Goal: Task Accomplishment & Management: Use online tool/utility

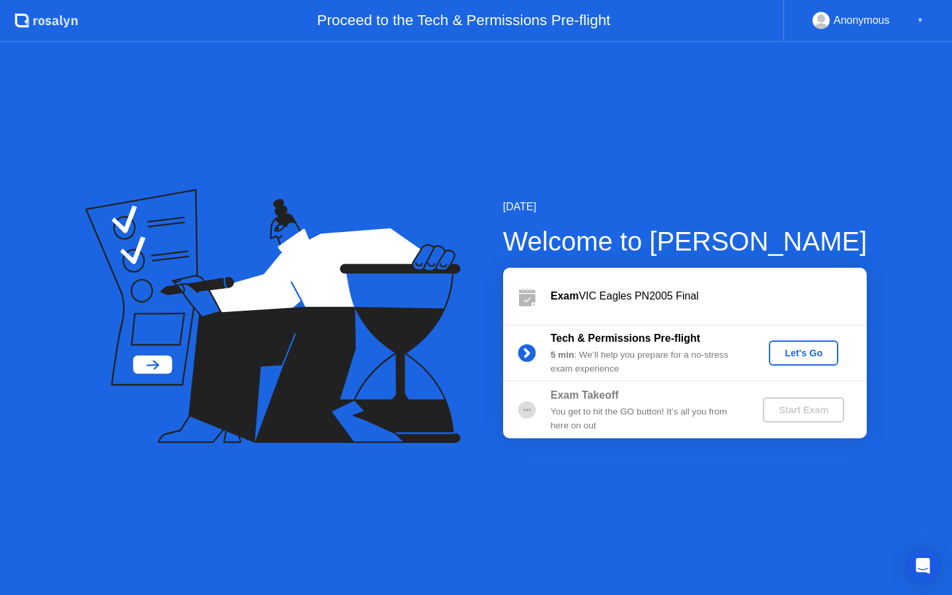
click at [792, 344] on button "Let's Go" at bounding box center [803, 352] width 69 height 25
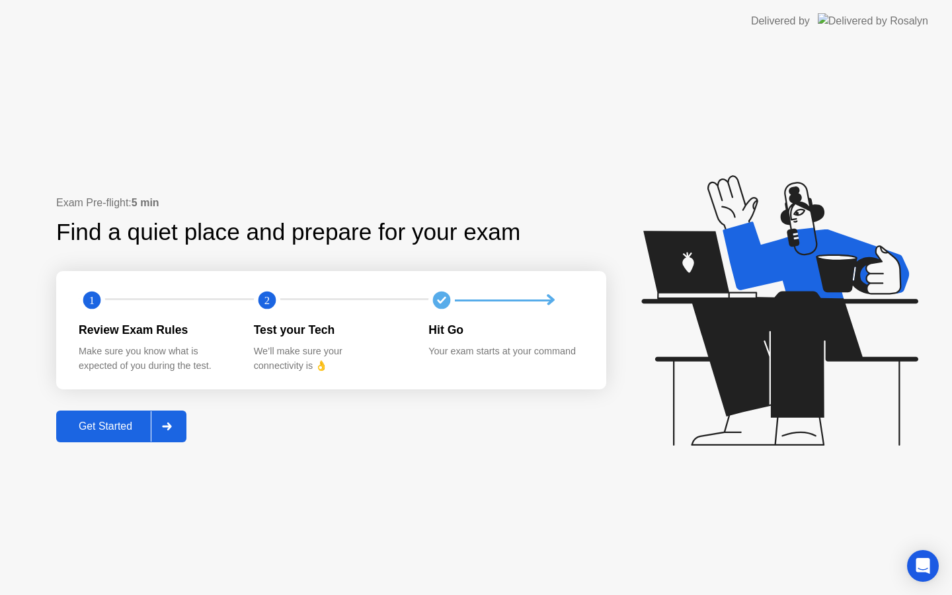
click at [128, 434] on button "Get Started" at bounding box center [121, 427] width 130 height 32
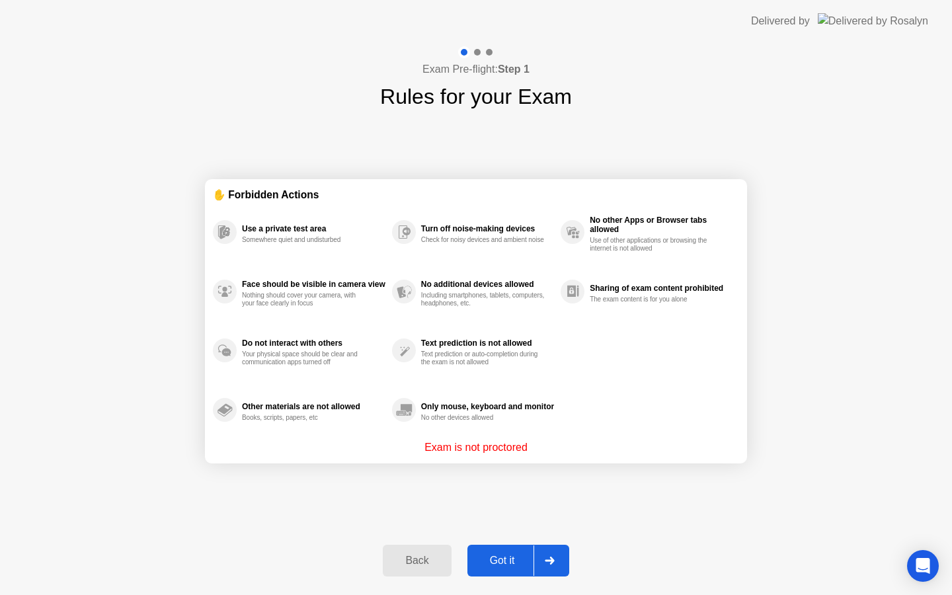
click at [524, 557] on div "Got it" at bounding box center [502, 561] width 62 height 12
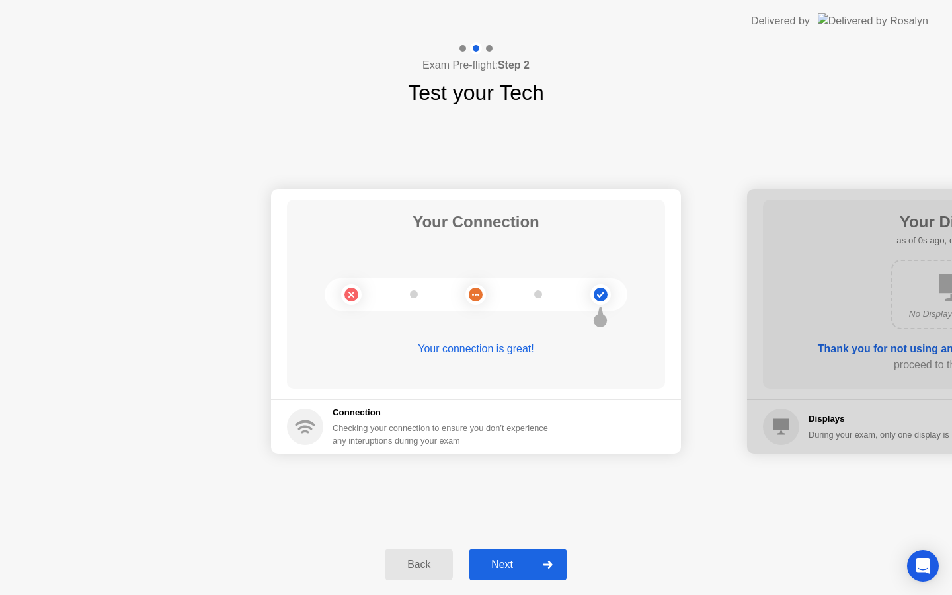
click at [524, 559] on div "Next" at bounding box center [502, 565] width 59 height 12
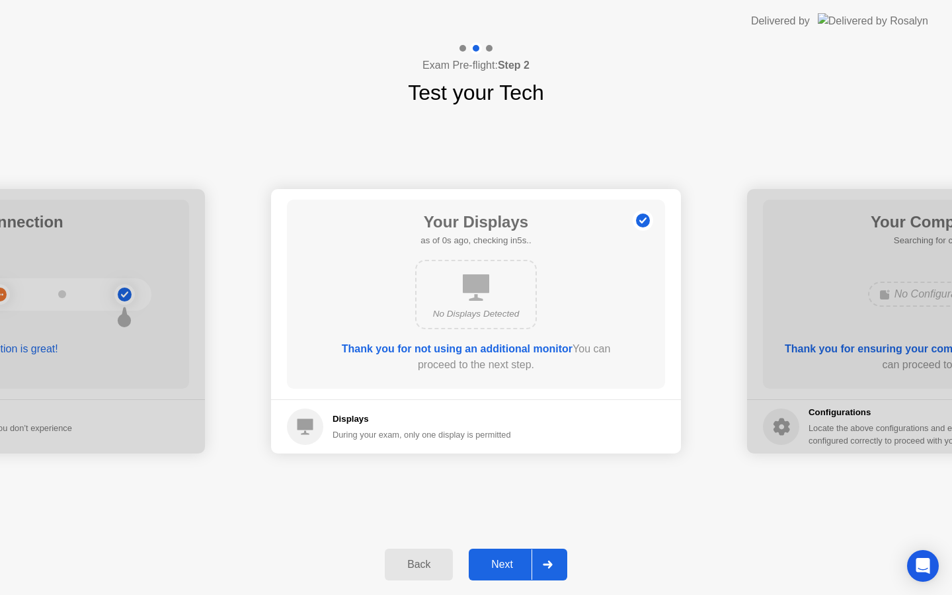
click at [525, 559] on div "Next" at bounding box center [502, 565] width 59 height 12
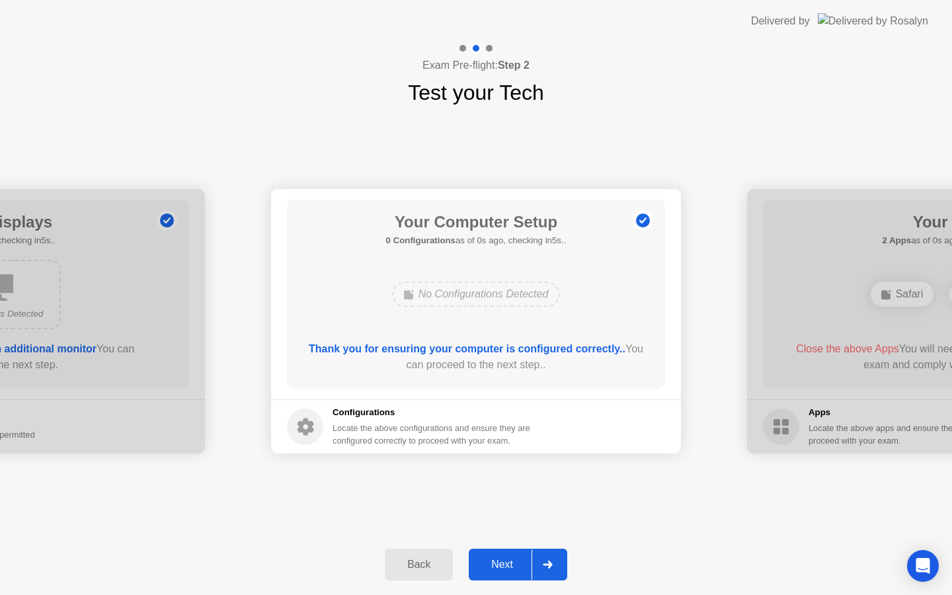
click at [525, 559] on div "Next" at bounding box center [502, 565] width 59 height 12
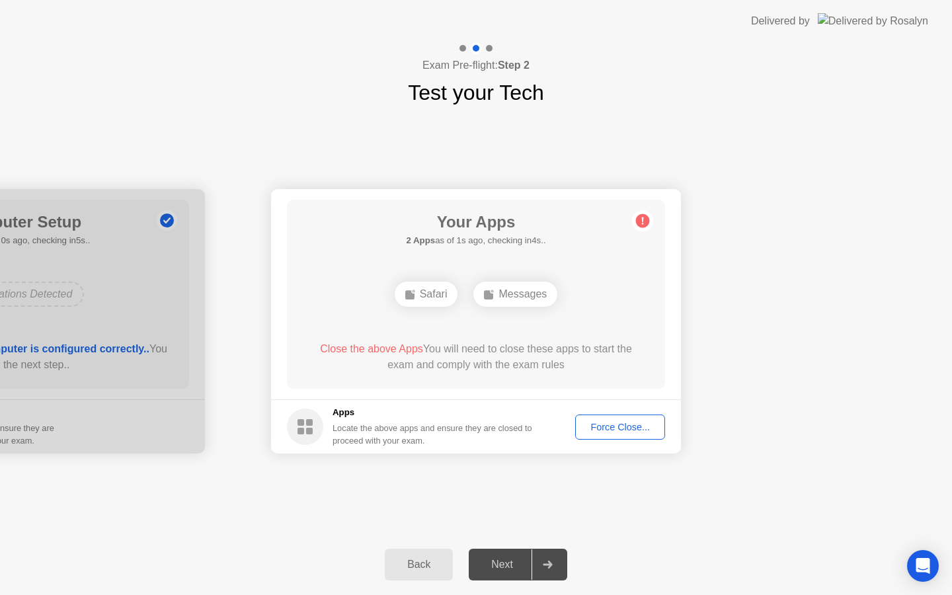
click at [606, 424] on div "Force Close..." at bounding box center [620, 427] width 81 height 11
click at [623, 437] on button "Force Close..." at bounding box center [620, 426] width 90 height 25
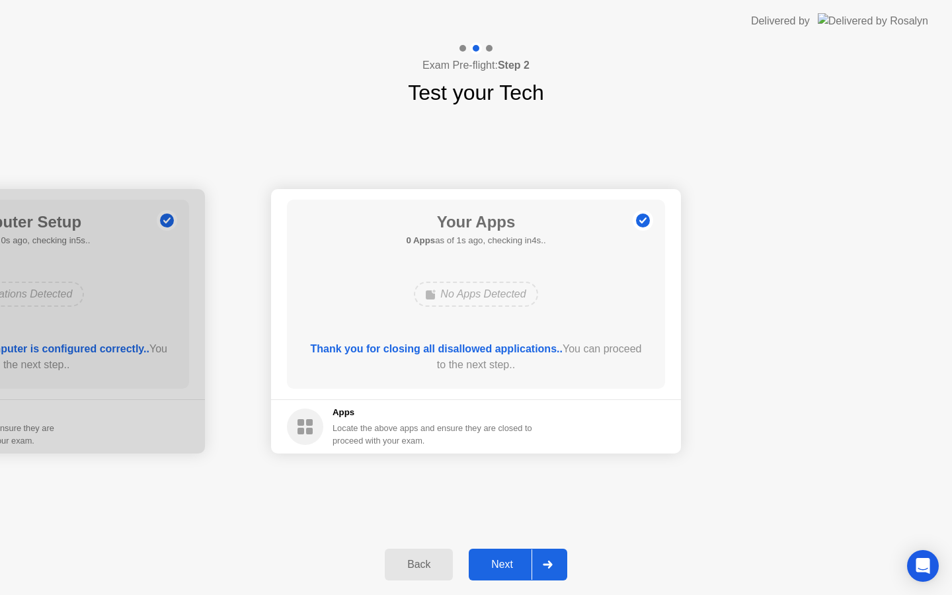
click at [515, 561] on div "Next" at bounding box center [502, 565] width 59 height 12
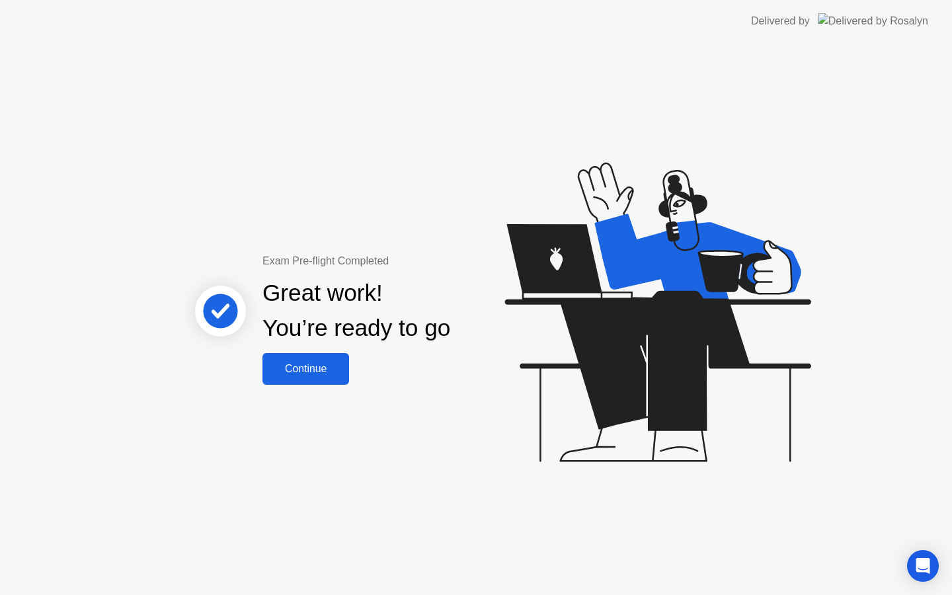
click at [323, 374] on div "Continue" at bounding box center [305, 369] width 79 height 12
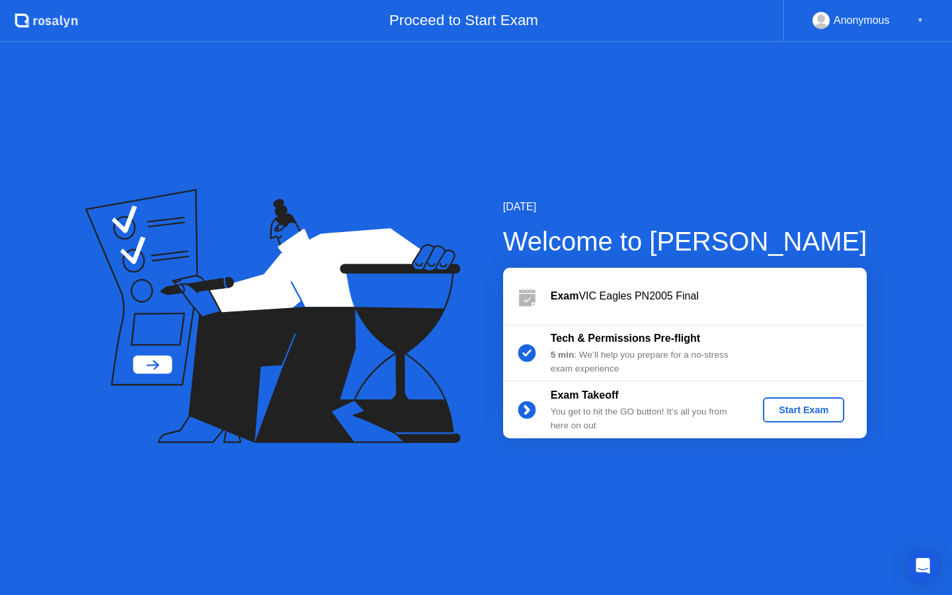
click at [789, 411] on div "Start Exam" at bounding box center [803, 410] width 71 height 11
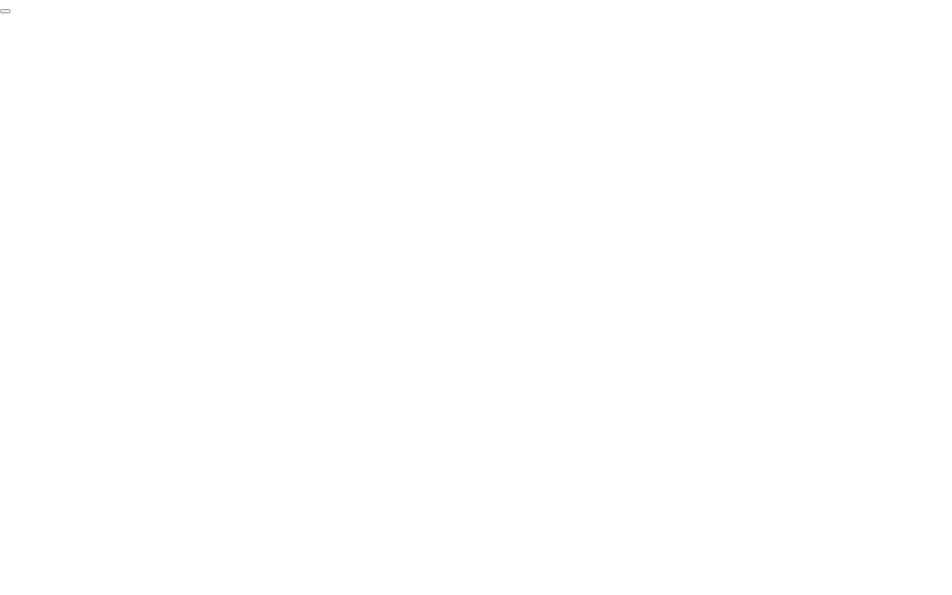
click div "End Proctoring Session"
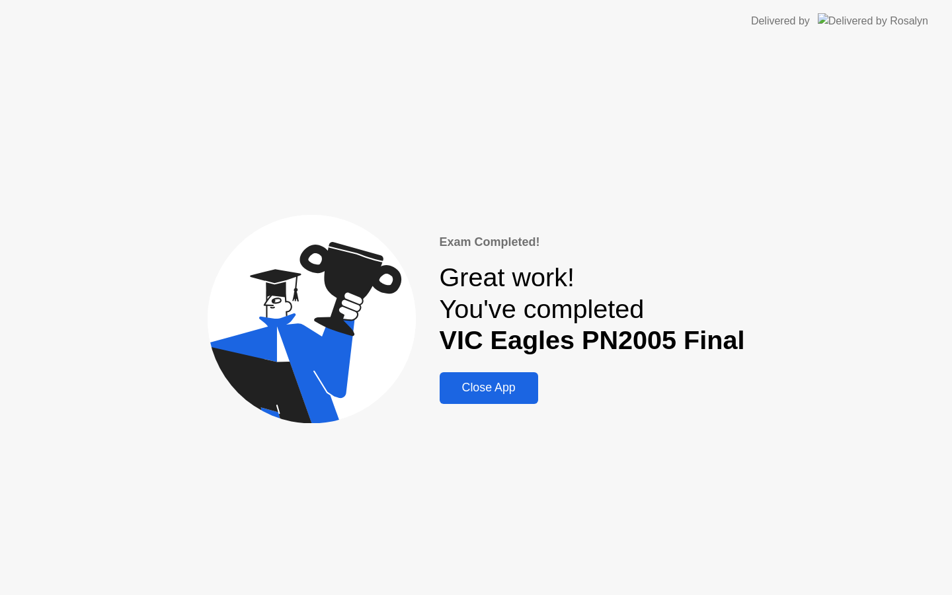
click at [466, 387] on div "Close App" at bounding box center [489, 388] width 91 height 14
